Goal: Task Accomplishment & Management: Manage account settings

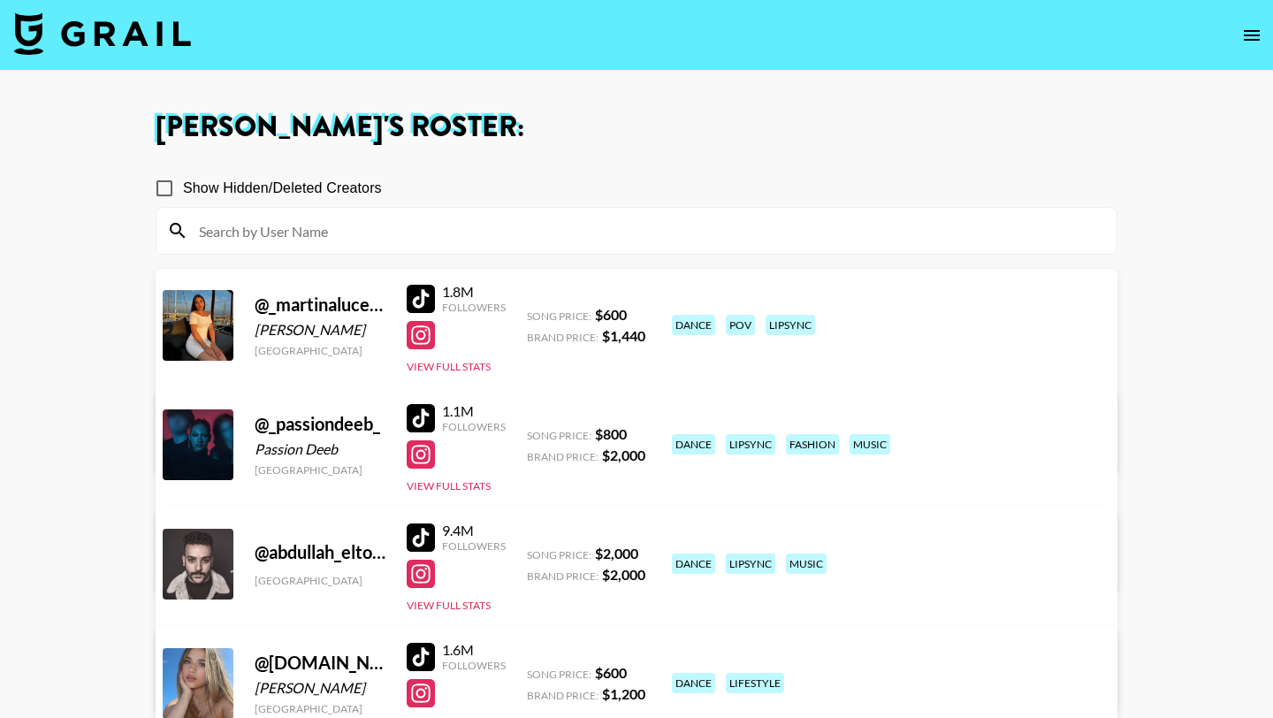
click at [331, 238] on input at bounding box center [647, 231] width 918 height 28
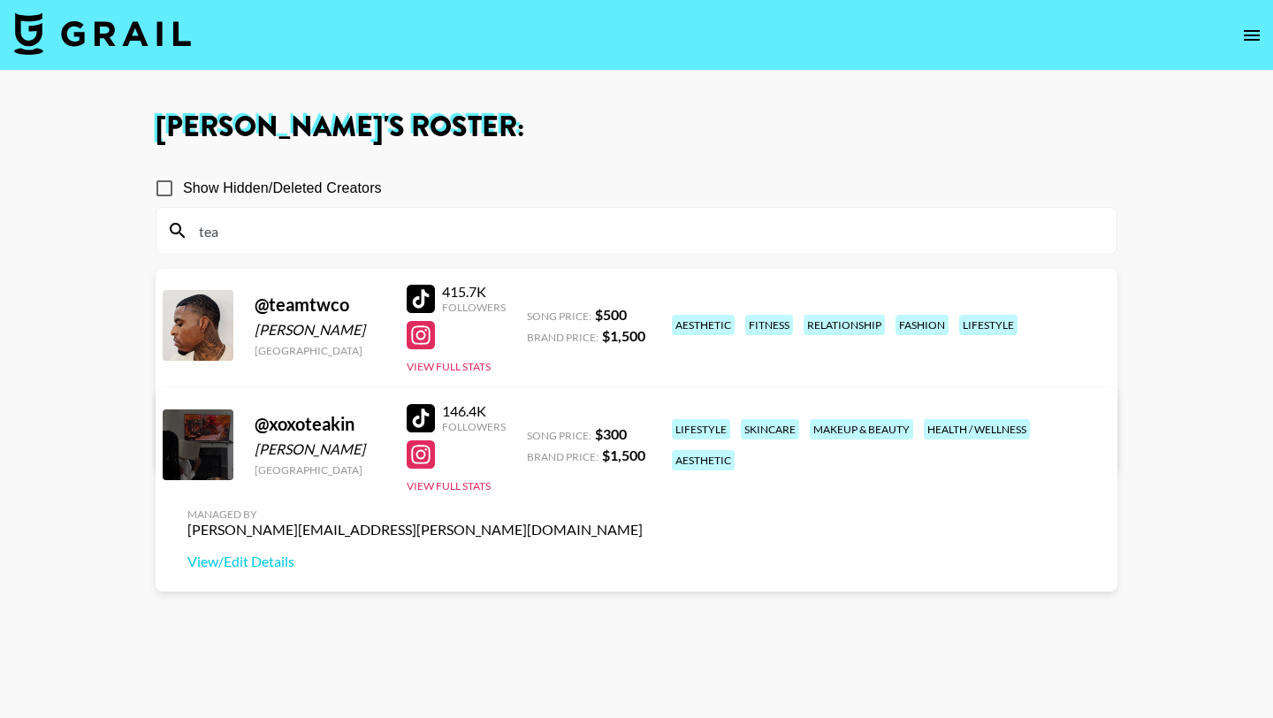
click at [416, 414] on div at bounding box center [421, 418] width 28 height 28
click at [422, 457] on div at bounding box center [421, 454] width 28 height 28
click at [445, 238] on input "tea" at bounding box center [647, 231] width 918 height 28
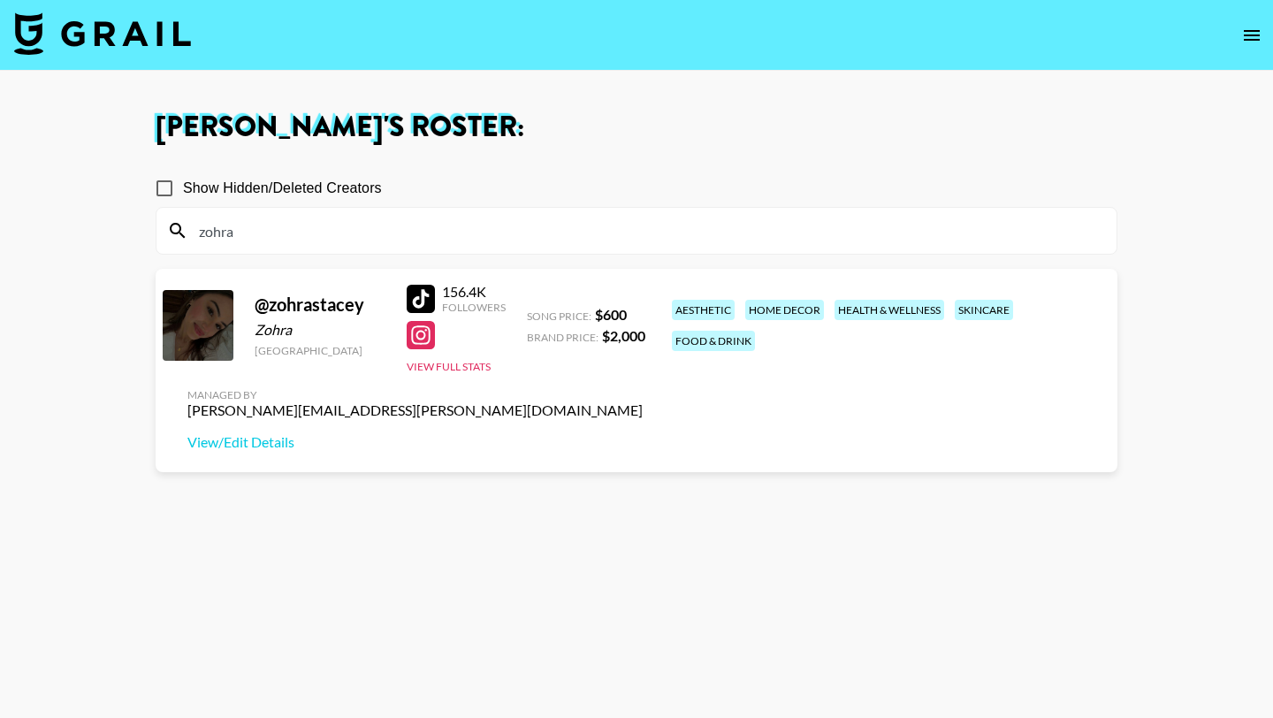
type input "zohra"
click at [418, 336] on div at bounding box center [421, 335] width 28 height 28
click at [643, 433] on link "View/Edit Details" at bounding box center [414, 442] width 455 height 18
click at [422, 303] on div at bounding box center [421, 299] width 28 height 28
click at [302, 228] on input "zohra" at bounding box center [647, 231] width 918 height 28
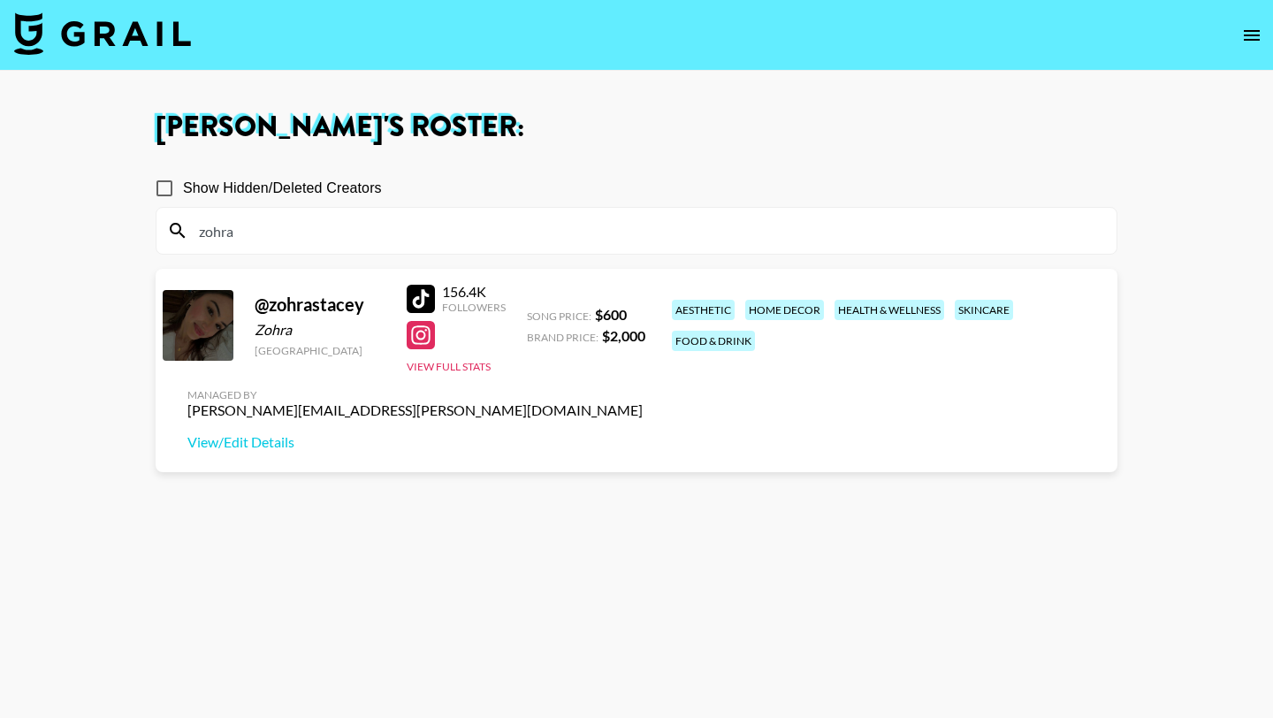
click at [302, 228] on input "zohra" at bounding box center [647, 231] width 918 height 28
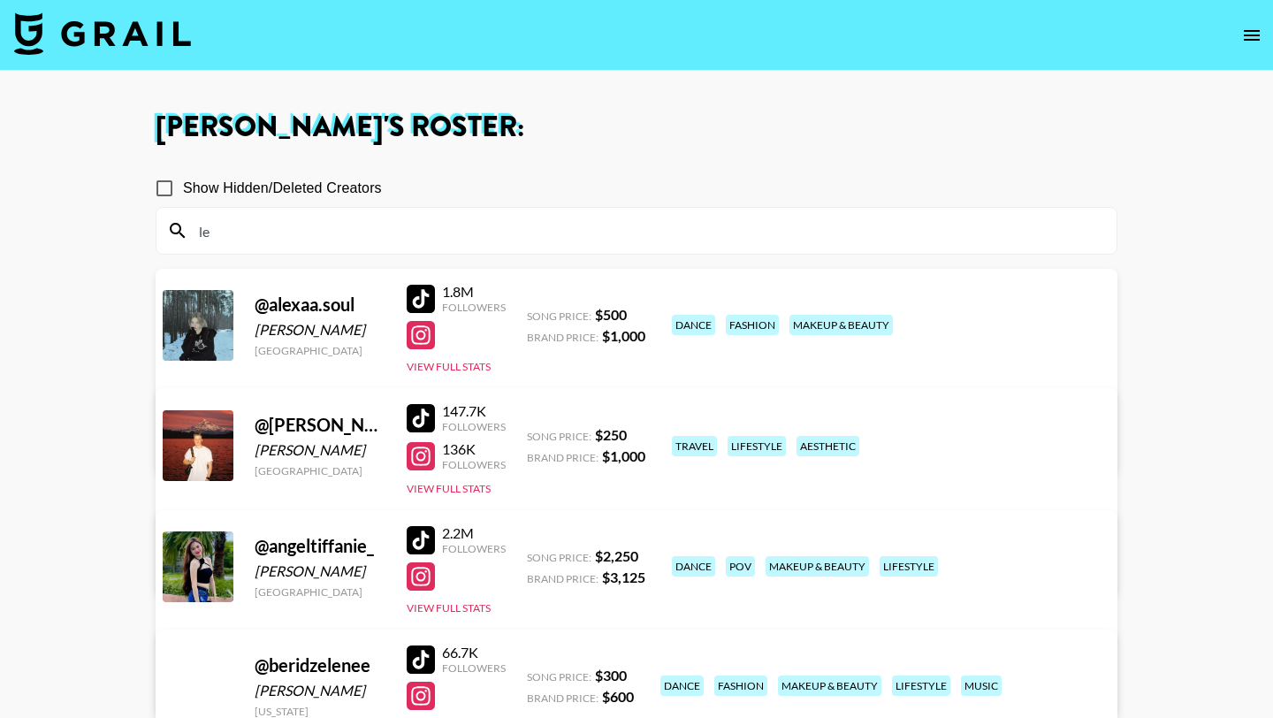
type input "l"
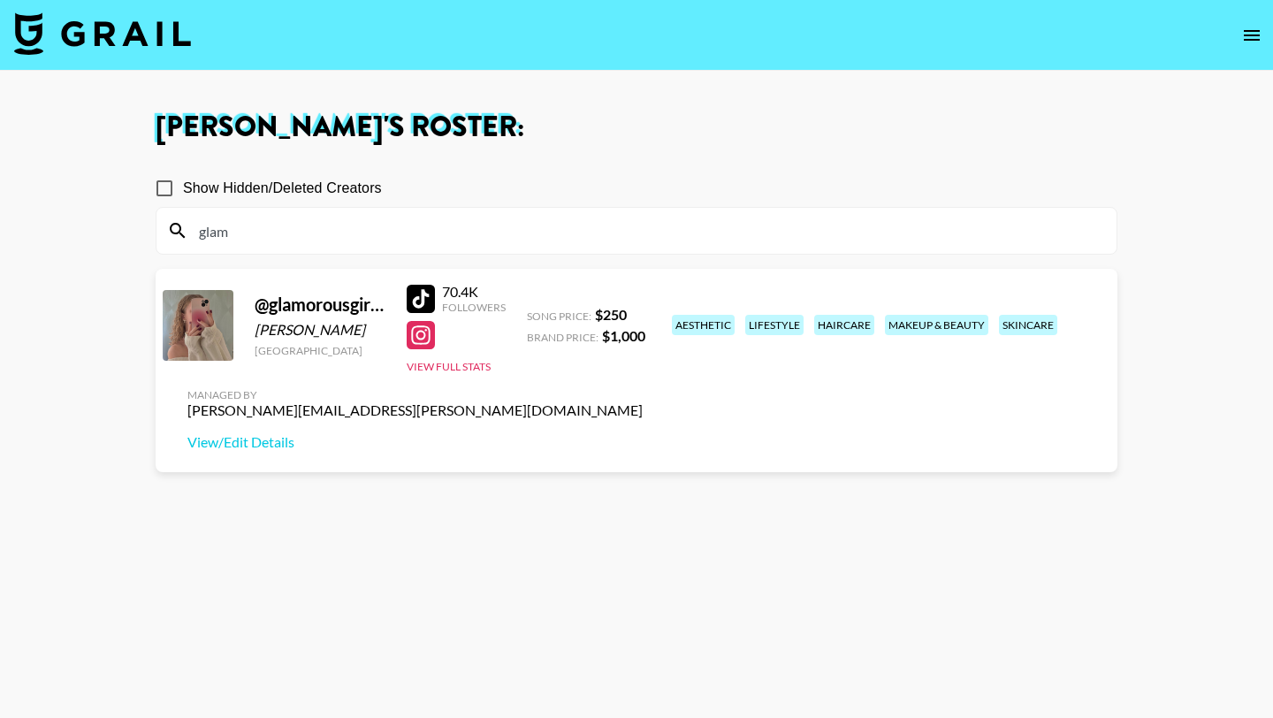
type input "glam"
click at [421, 301] on div at bounding box center [421, 299] width 28 height 28
click at [419, 331] on div at bounding box center [421, 335] width 28 height 28
click at [255, 244] on input "glam" at bounding box center [647, 231] width 918 height 28
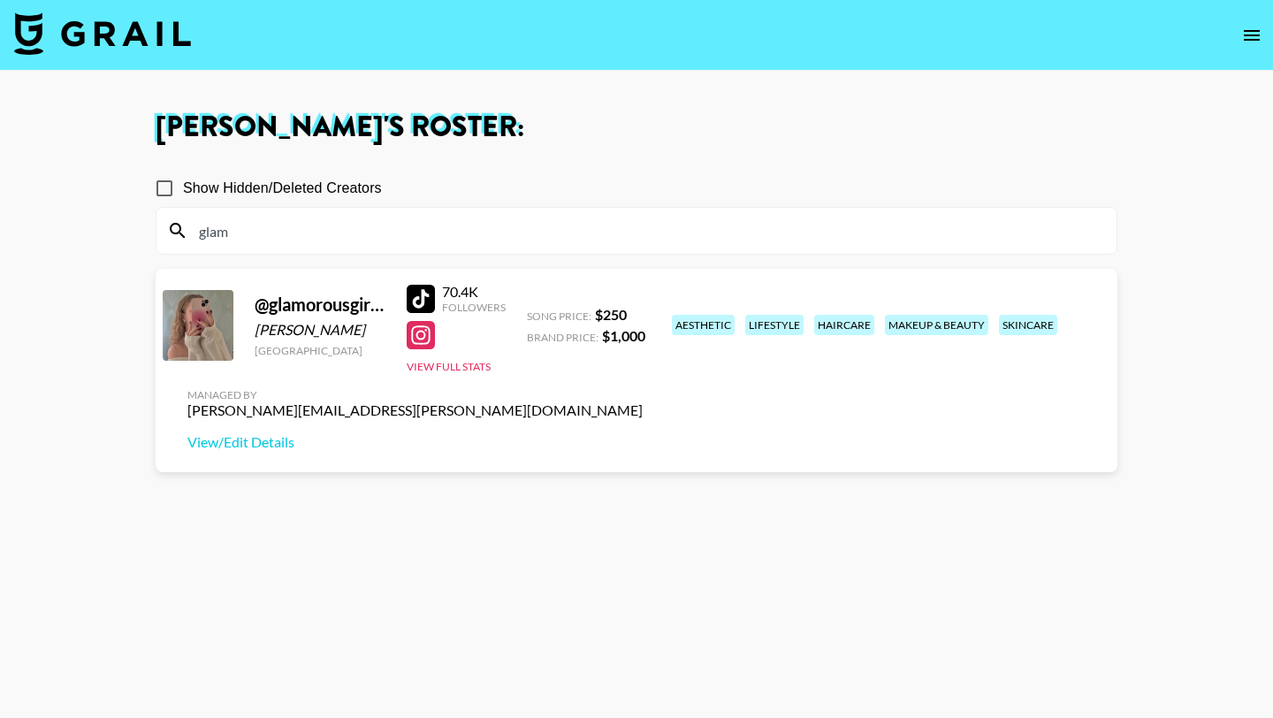
click at [255, 244] on input "glam" at bounding box center [647, 231] width 918 height 28
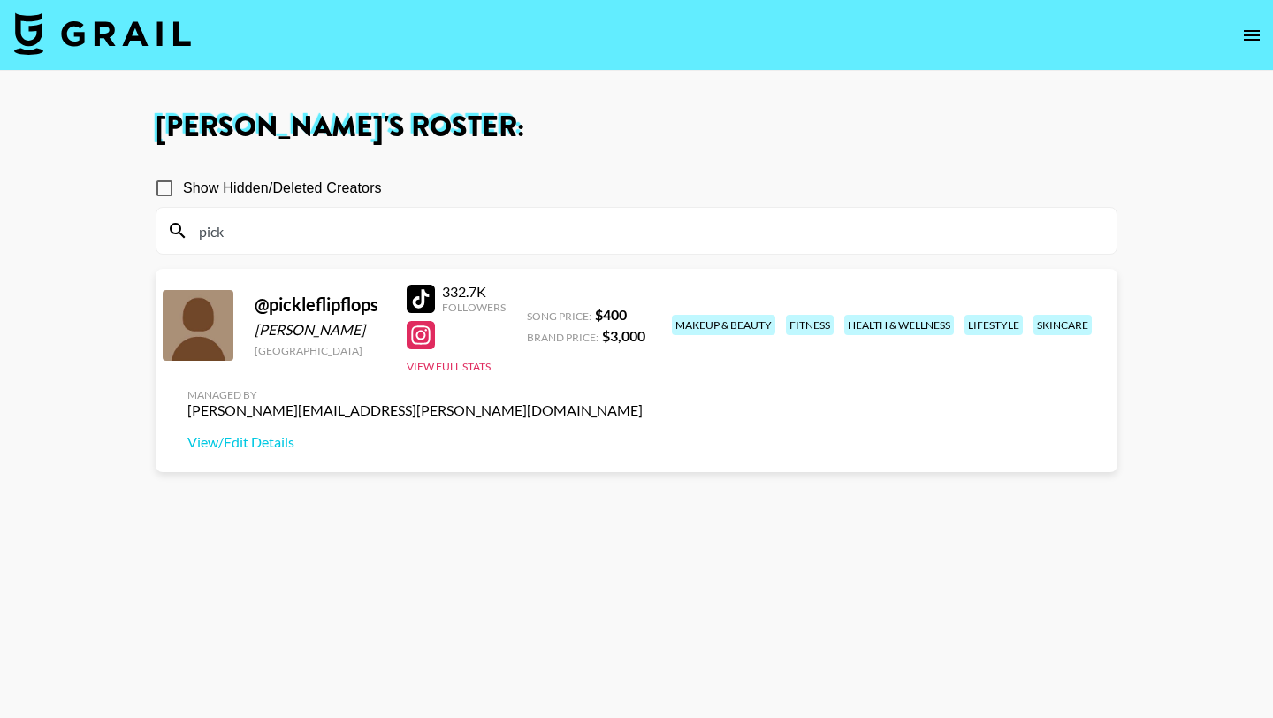
type input "pick"
click at [422, 342] on div at bounding box center [421, 335] width 28 height 28
click at [643, 433] on link "View/Edit Details" at bounding box center [414, 442] width 455 height 18
click at [417, 294] on div at bounding box center [421, 299] width 28 height 28
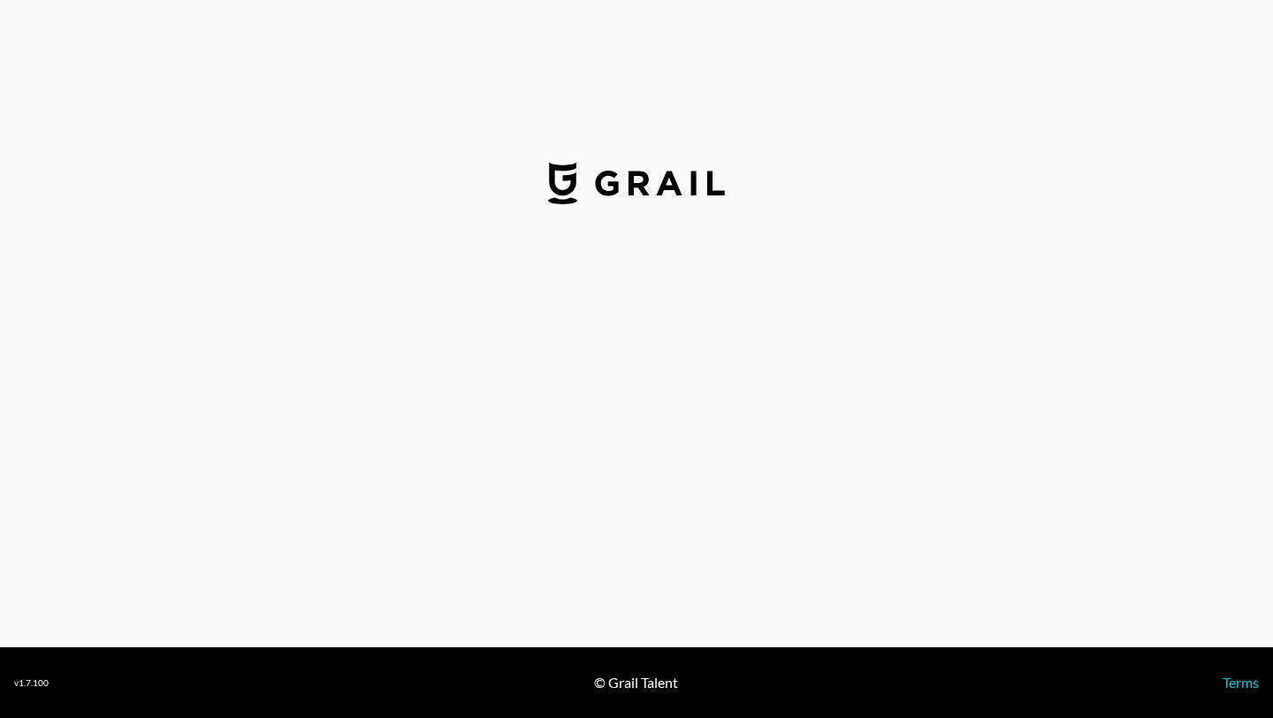
select select "USD"
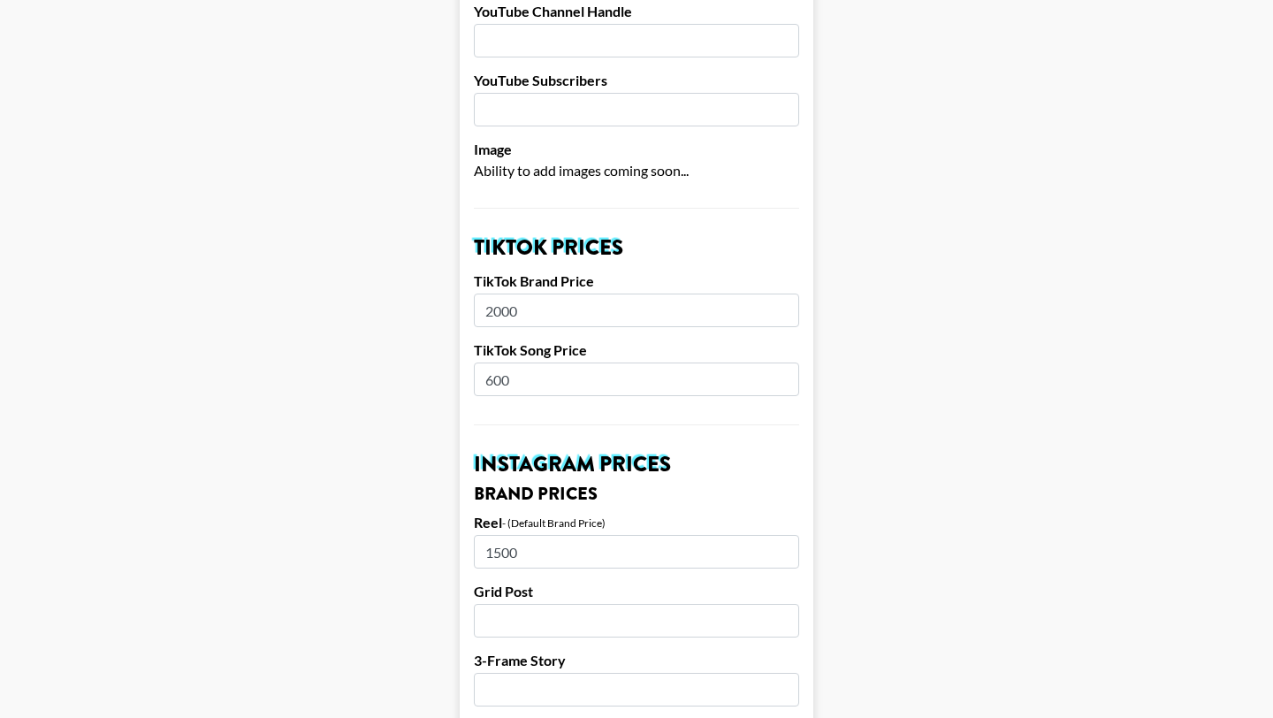
scroll to position [447, 0]
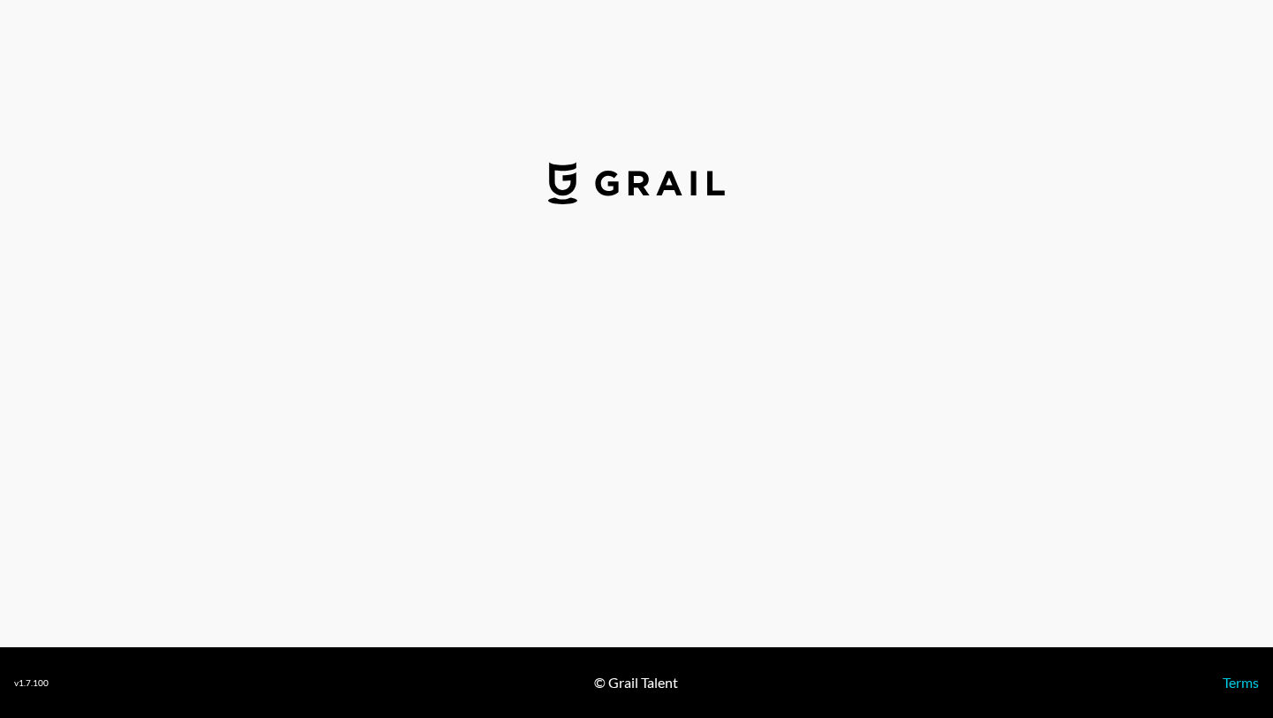
select select "USD"
